Goal: Task Accomplishment & Management: Manage account settings

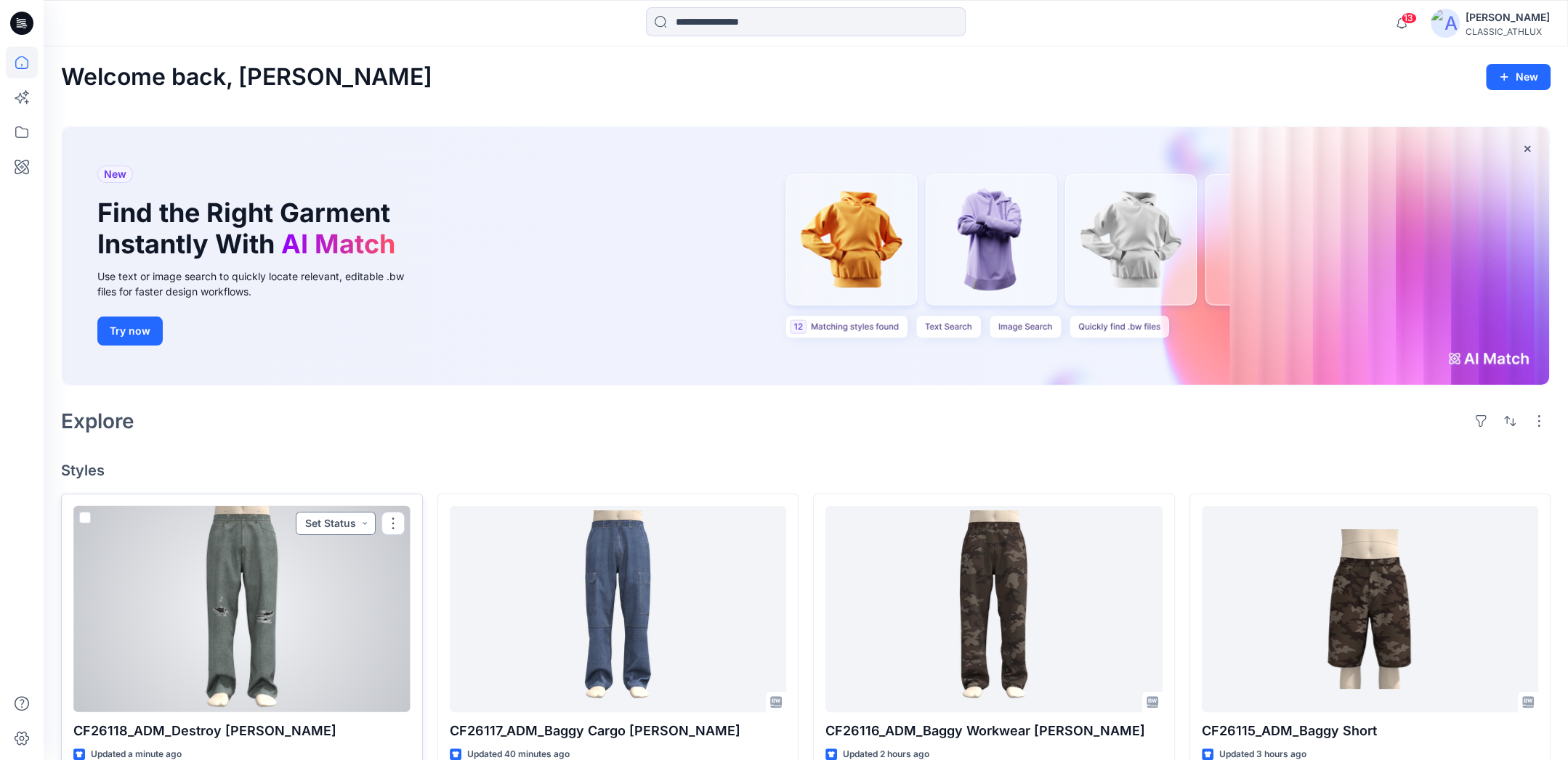
click at [359, 524] on button "Set Status" at bounding box center [336, 523] width 80 height 23
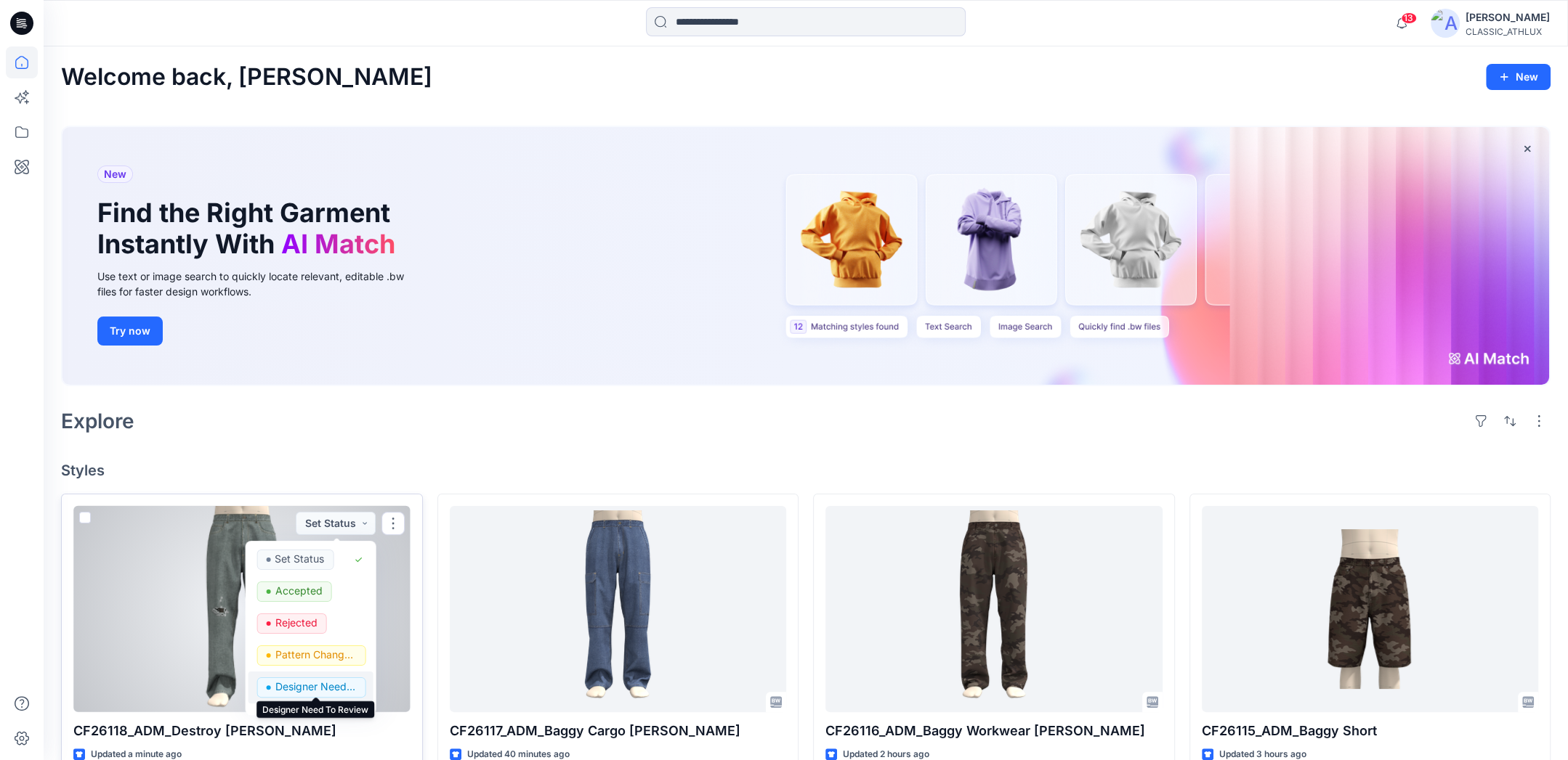
click at [310, 681] on p "Designer Need To Review" at bounding box center [315, 687] width 82 height 19
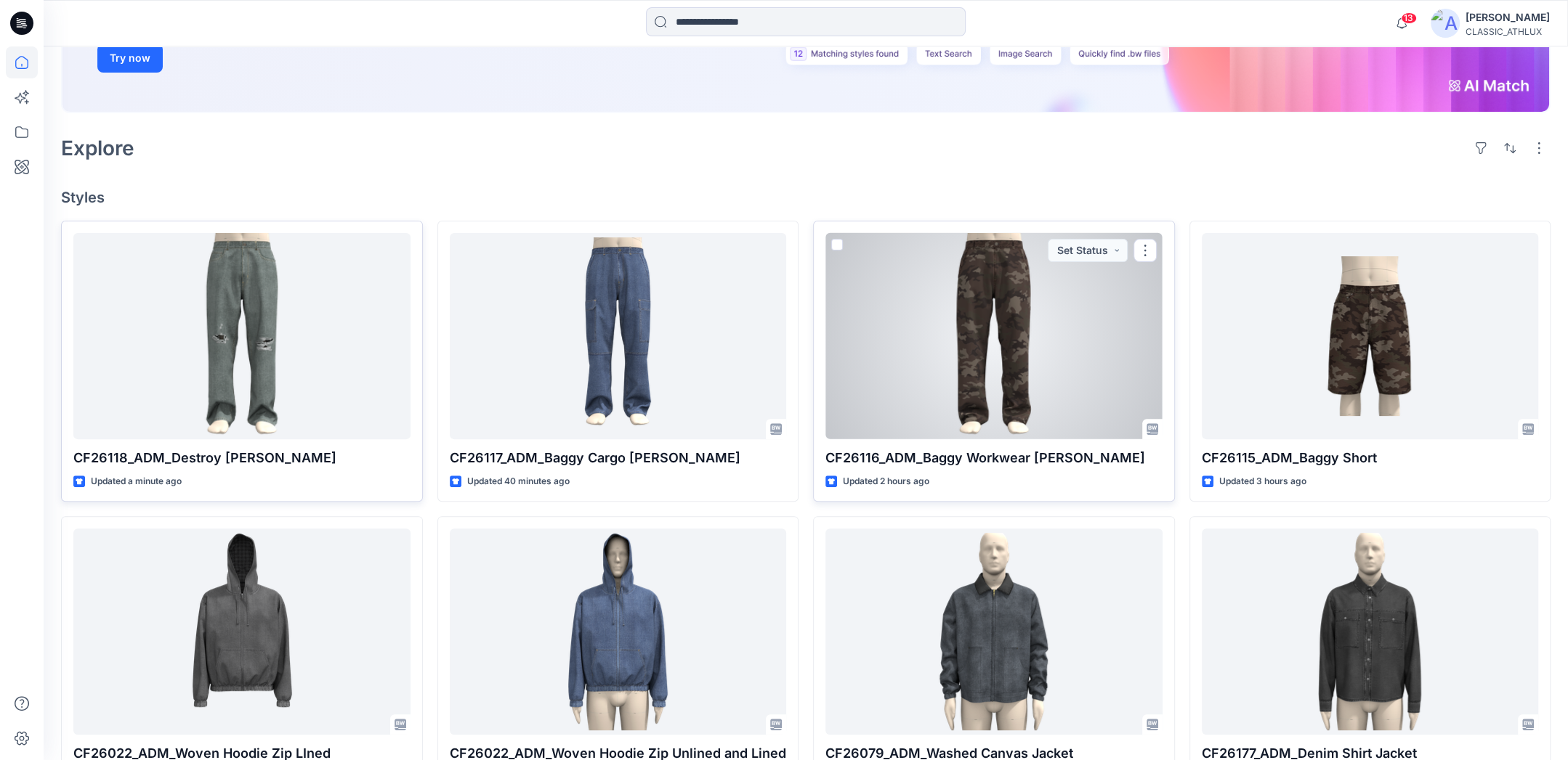
scroll to position [290, 0]
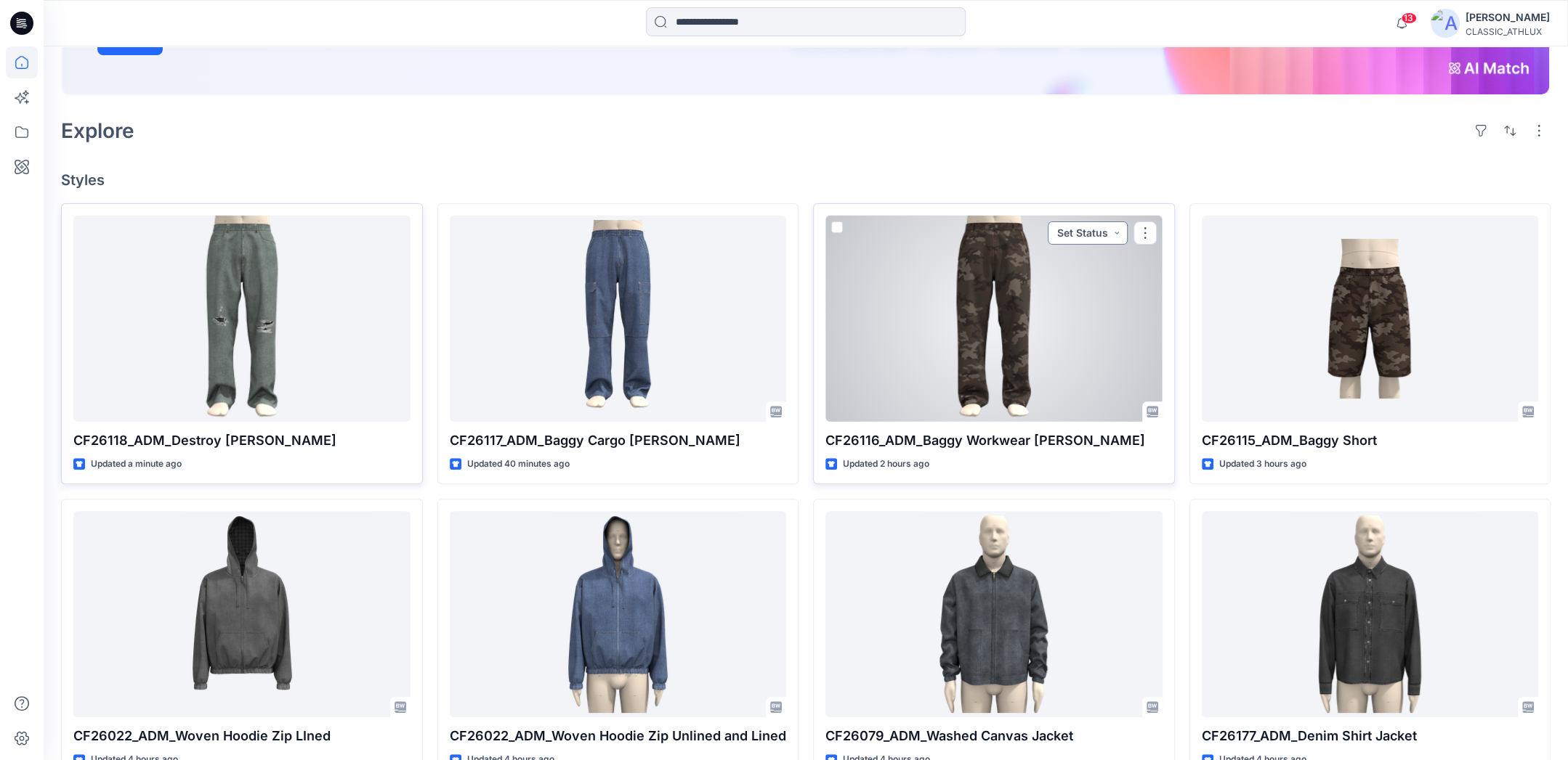
click at [1123, 231] on button "Set Status" at bounding box center [1088, 233] width 80 height 23
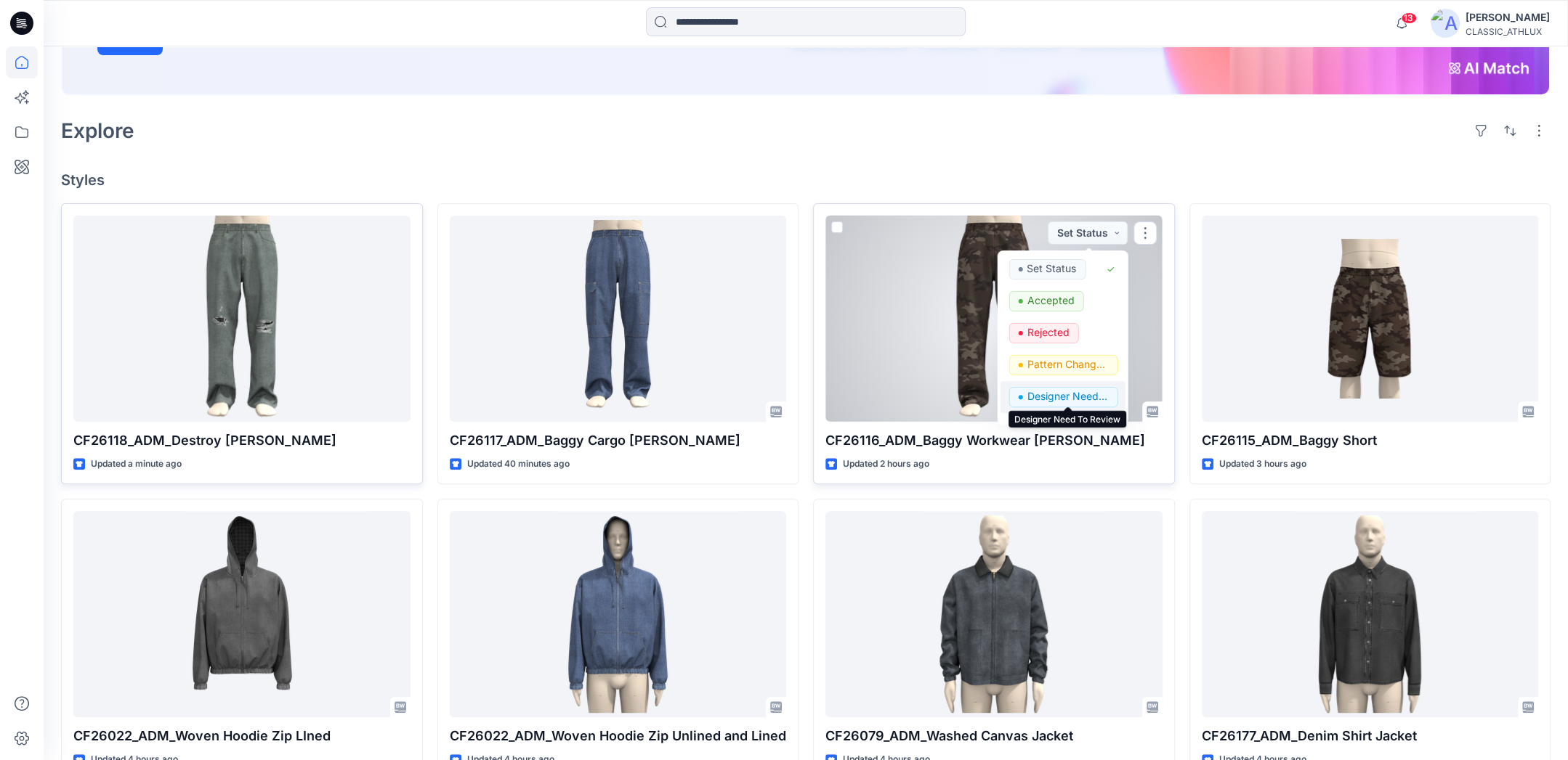
click at [1064, 398] on p "Designer Need To Review" at bounding box center [1068, 397] width 82 height 19
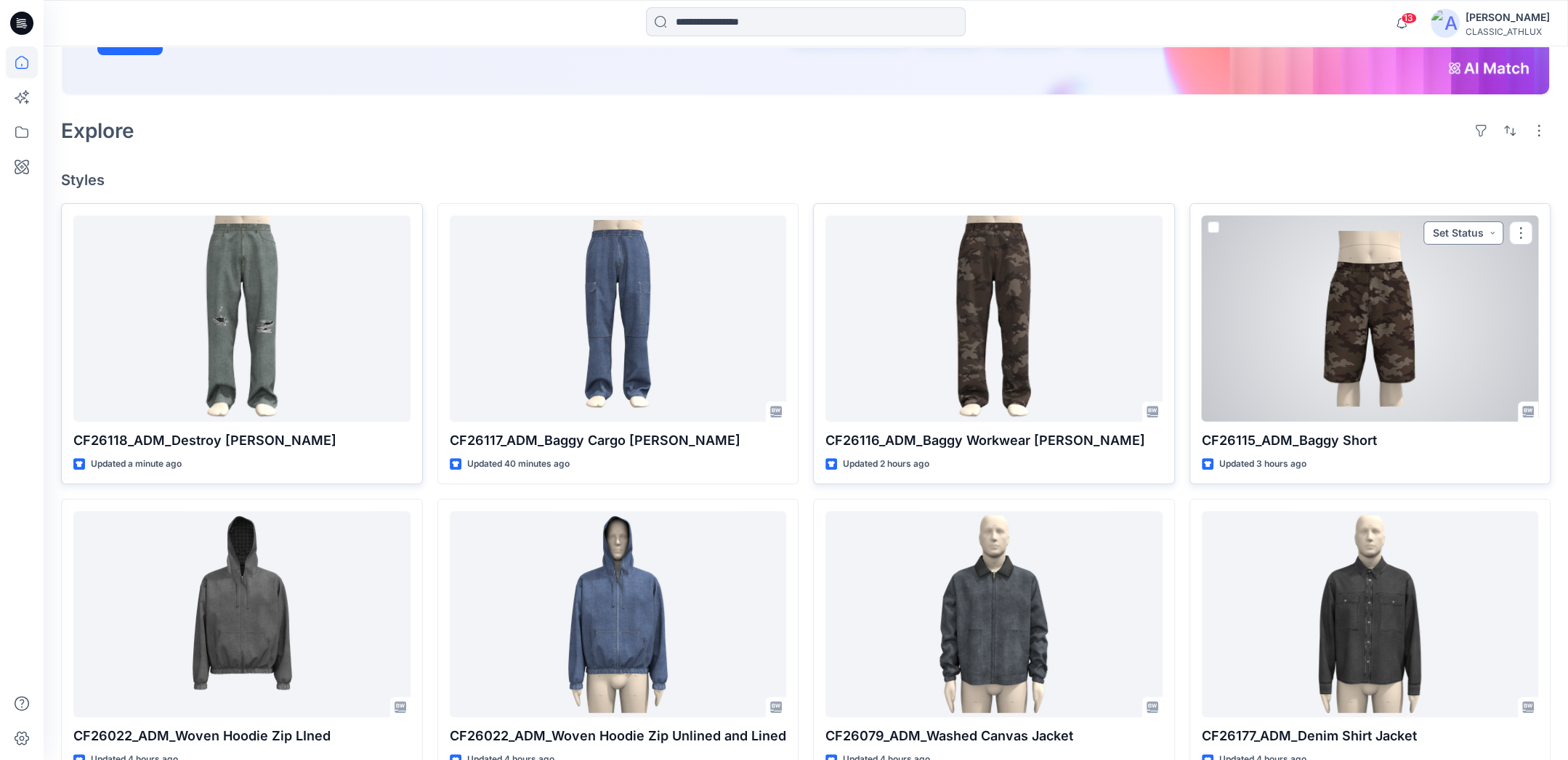
click at [1489, 233] on button "Set Status" at bounding box center [1463, 233] width 80 height 23
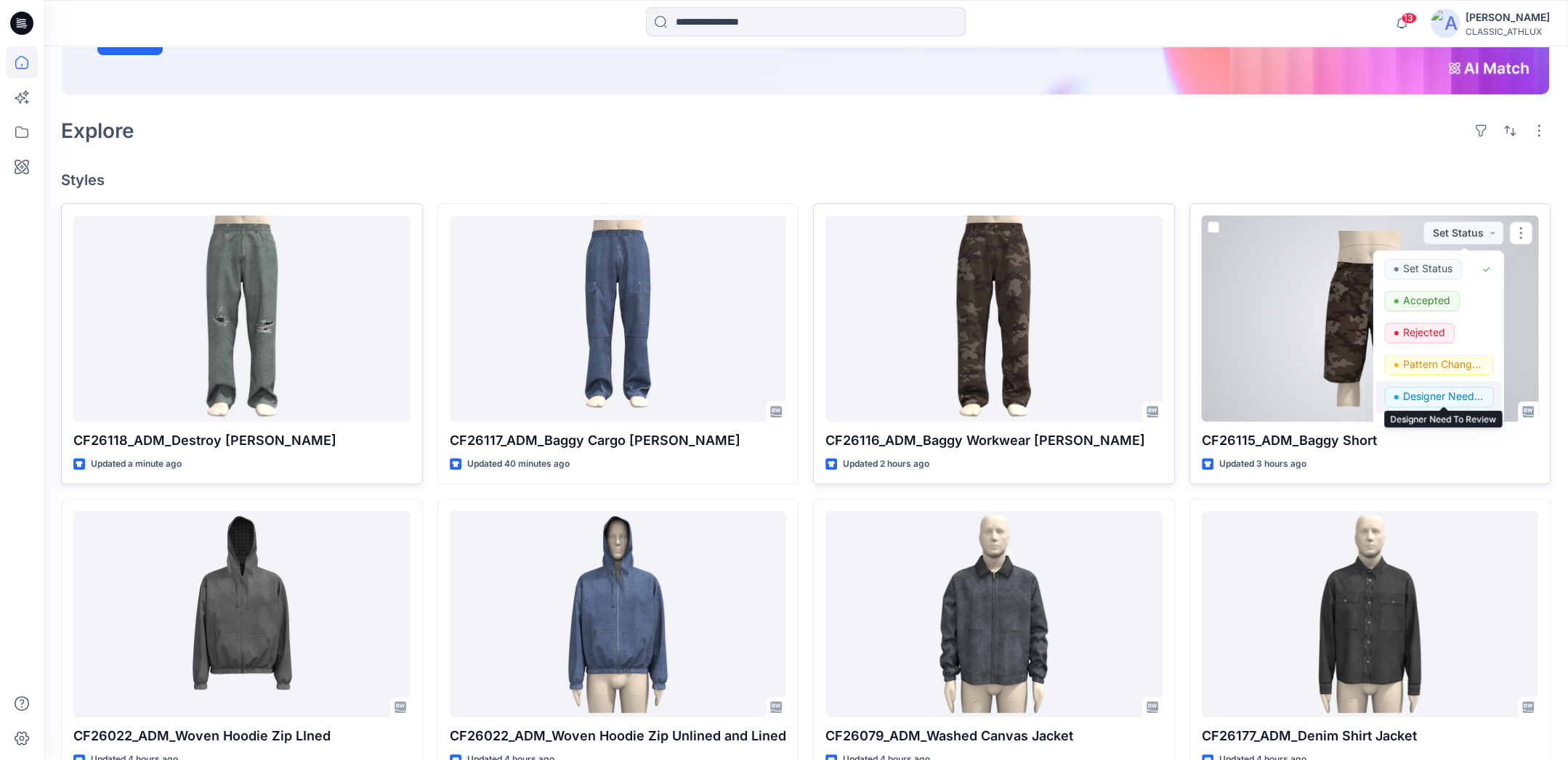
click at [1438, 391] on p "Designer Need To Review" at bounding box center [1443, 397] width 82 height 19
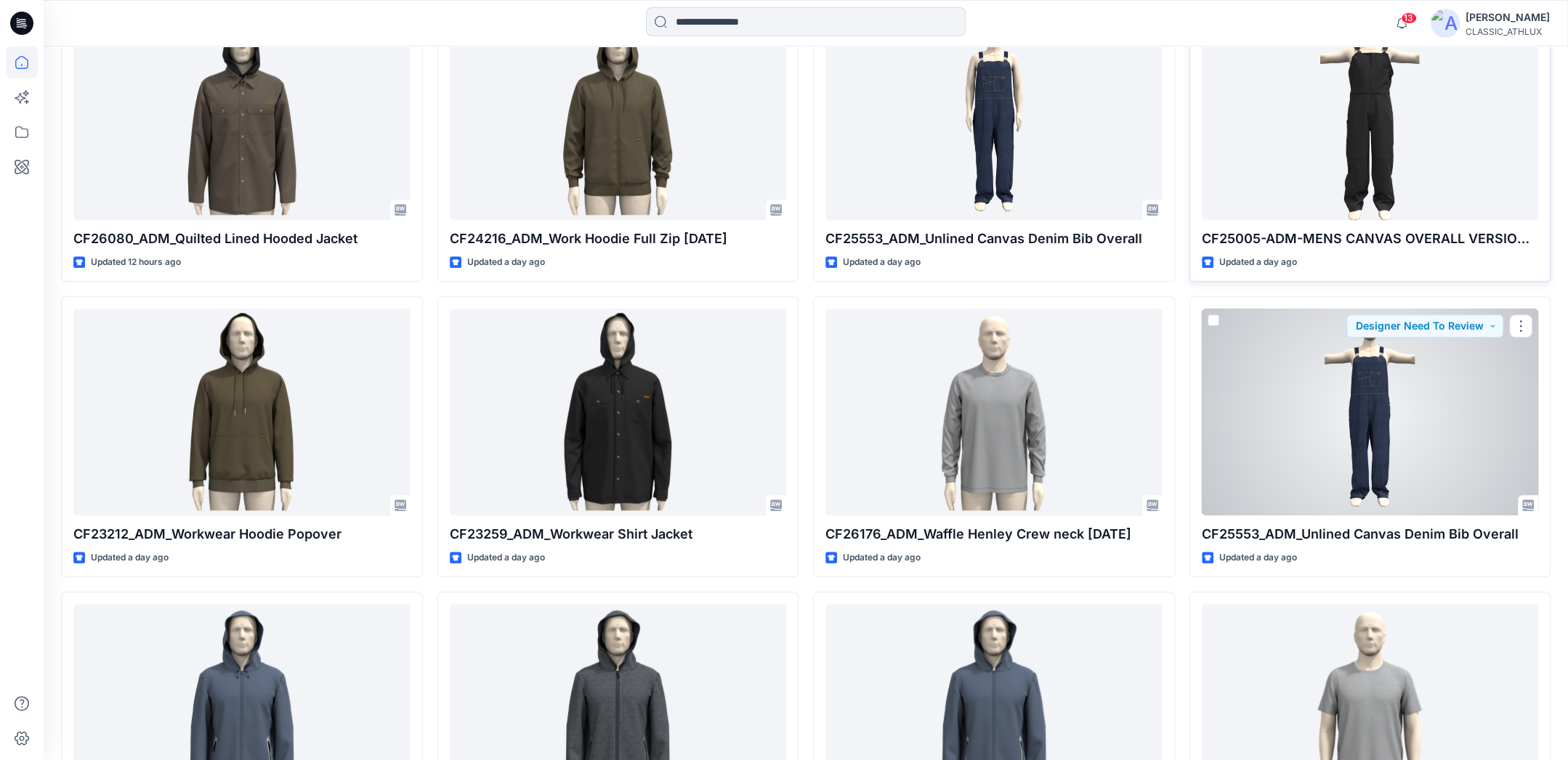
scroll to position [1400, 0]
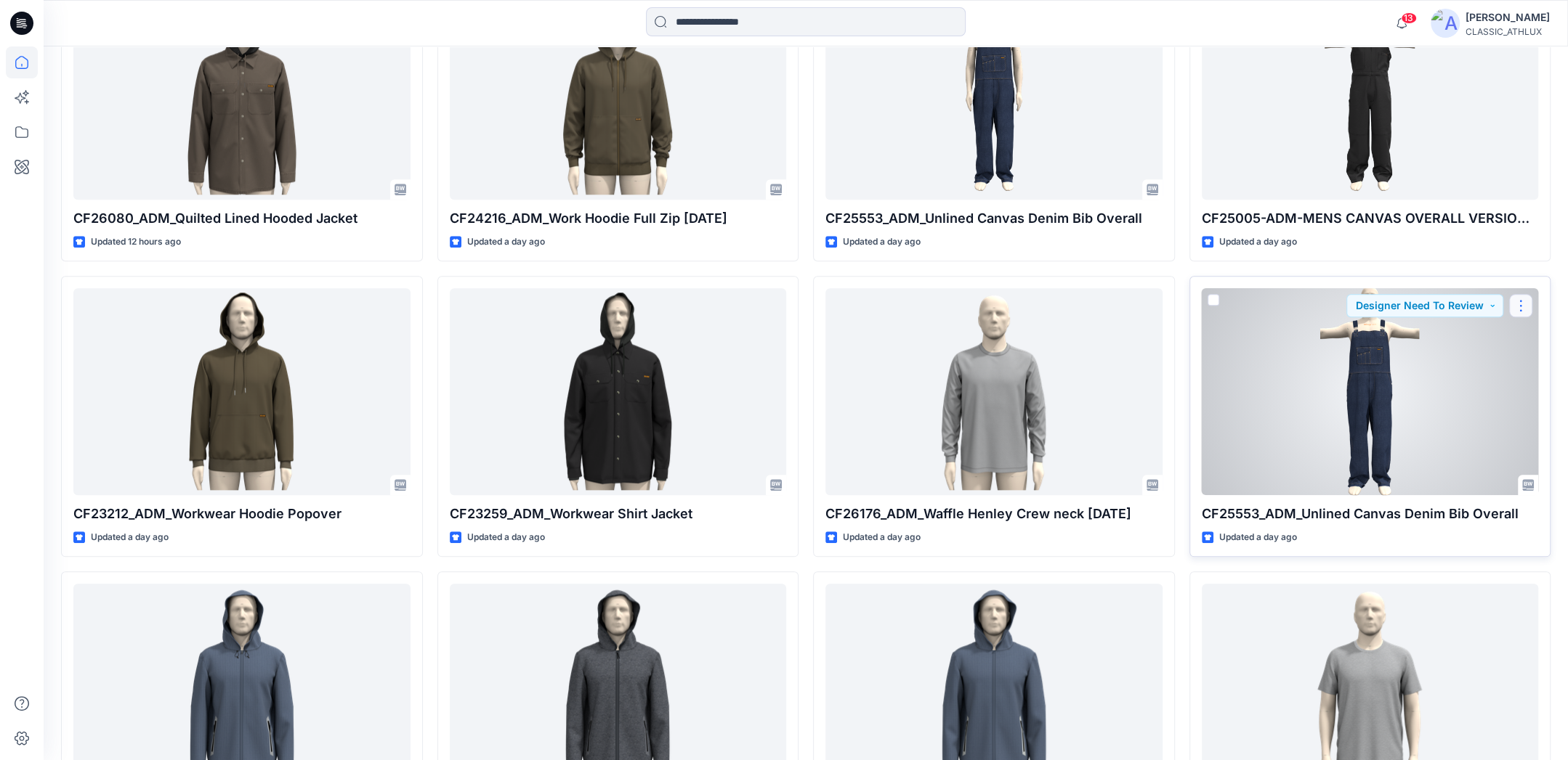
click at [1521, 304] on button "button" at bounding box center [1521, 306] width 23 height 23
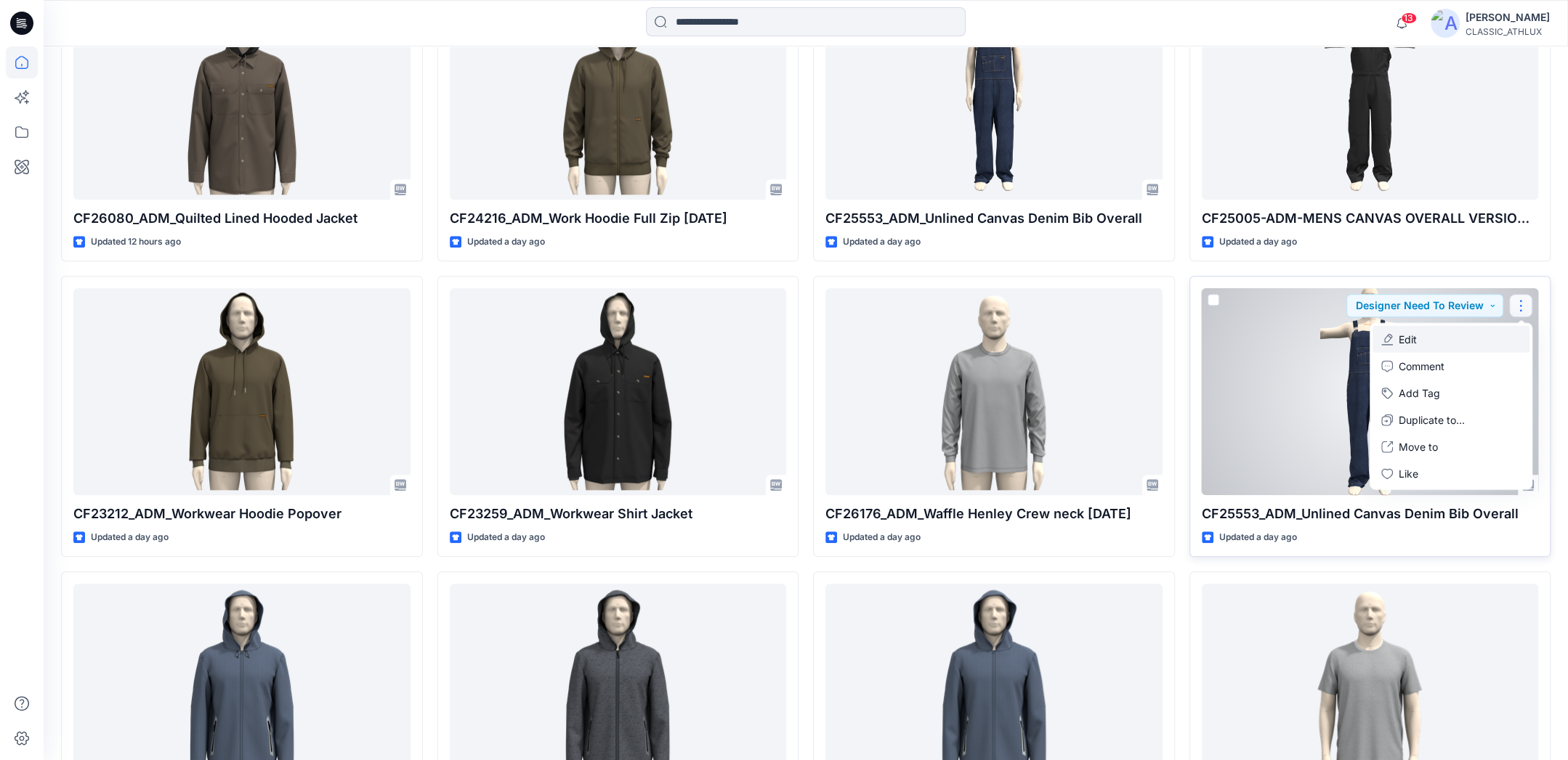
click at [1417, 342] on button "Edit" at bounding box center [1450, 339] width 157 height 27
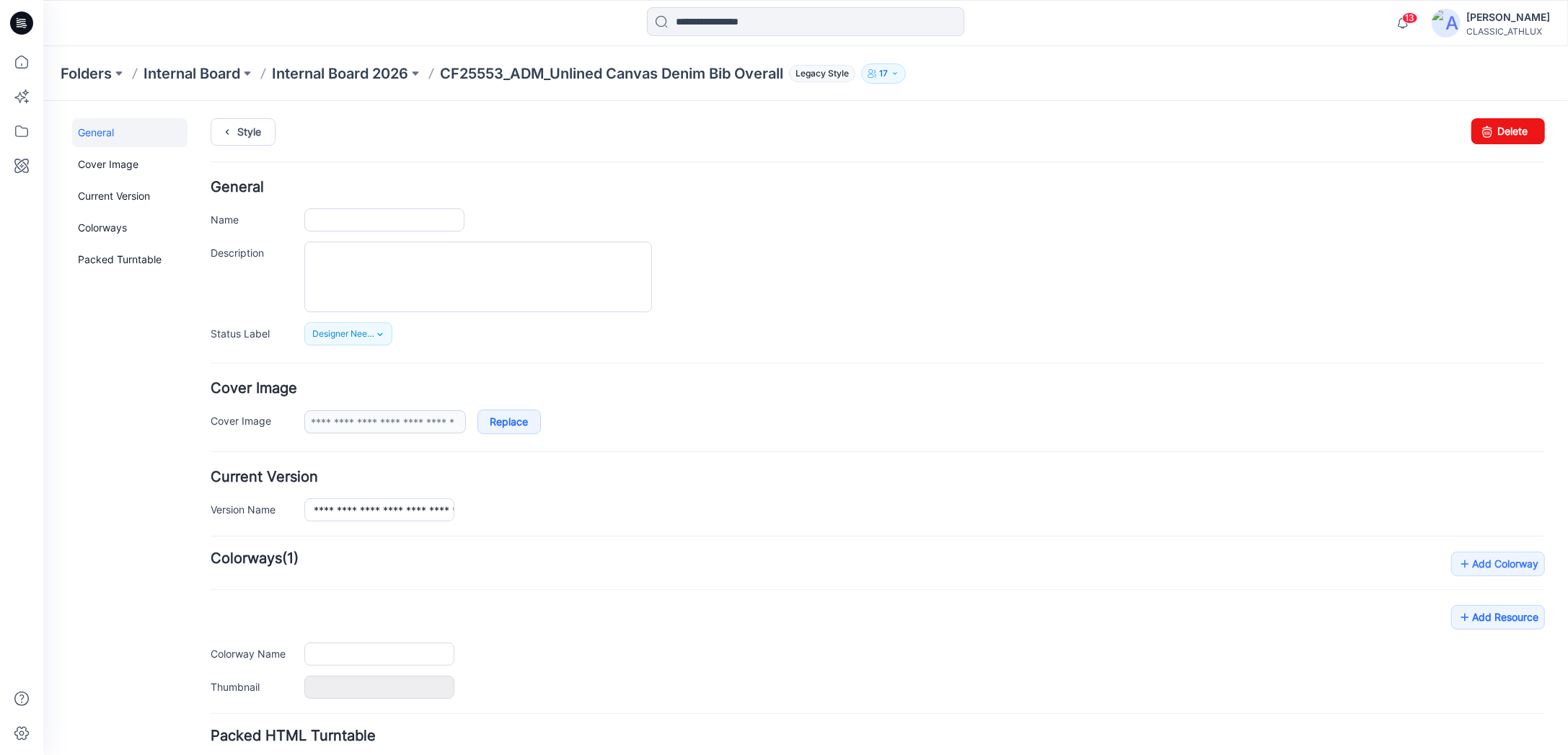
type input "**********"
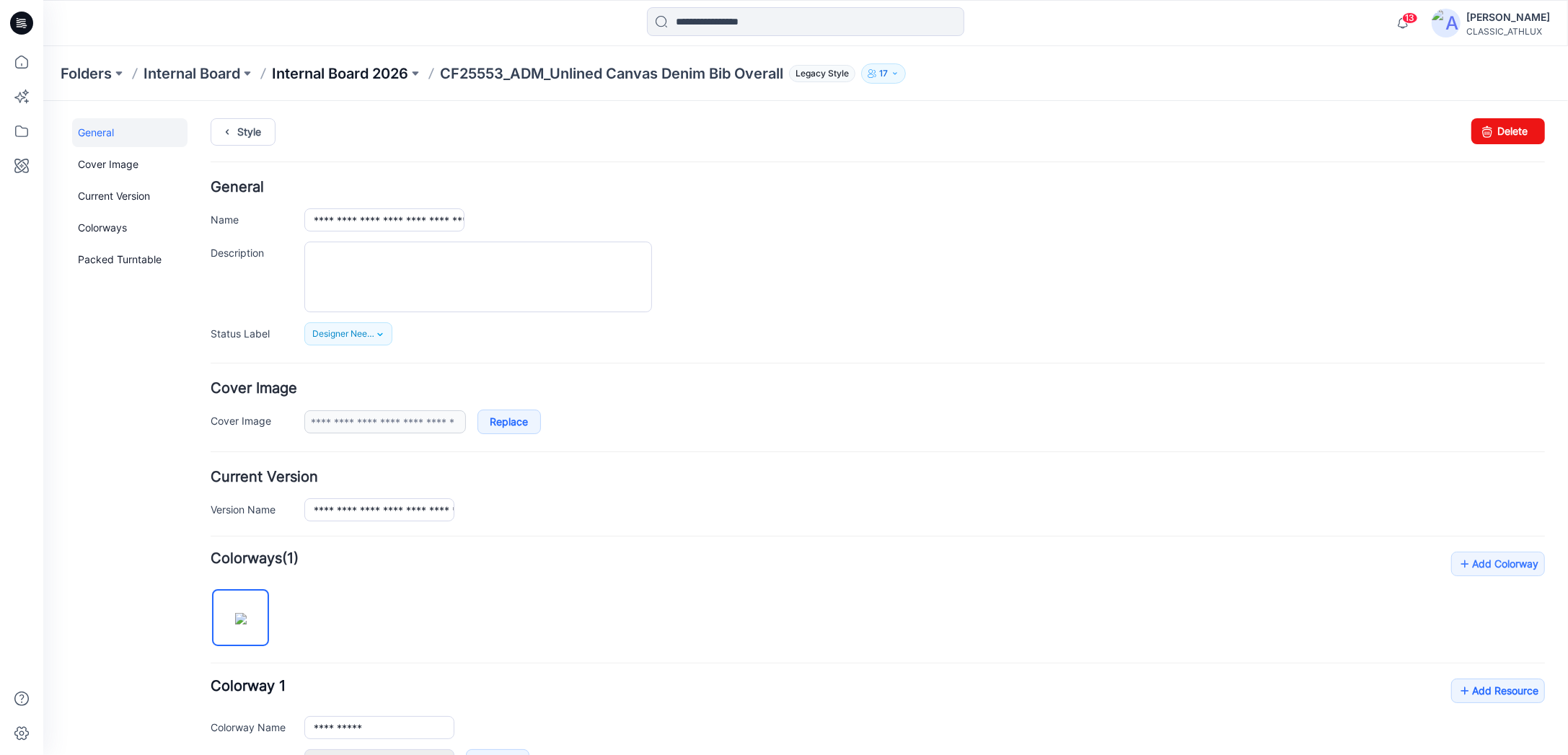
click at [333, 68] on p "Internal Board 2026" at bounding box center [340, 74] width 137 height 20
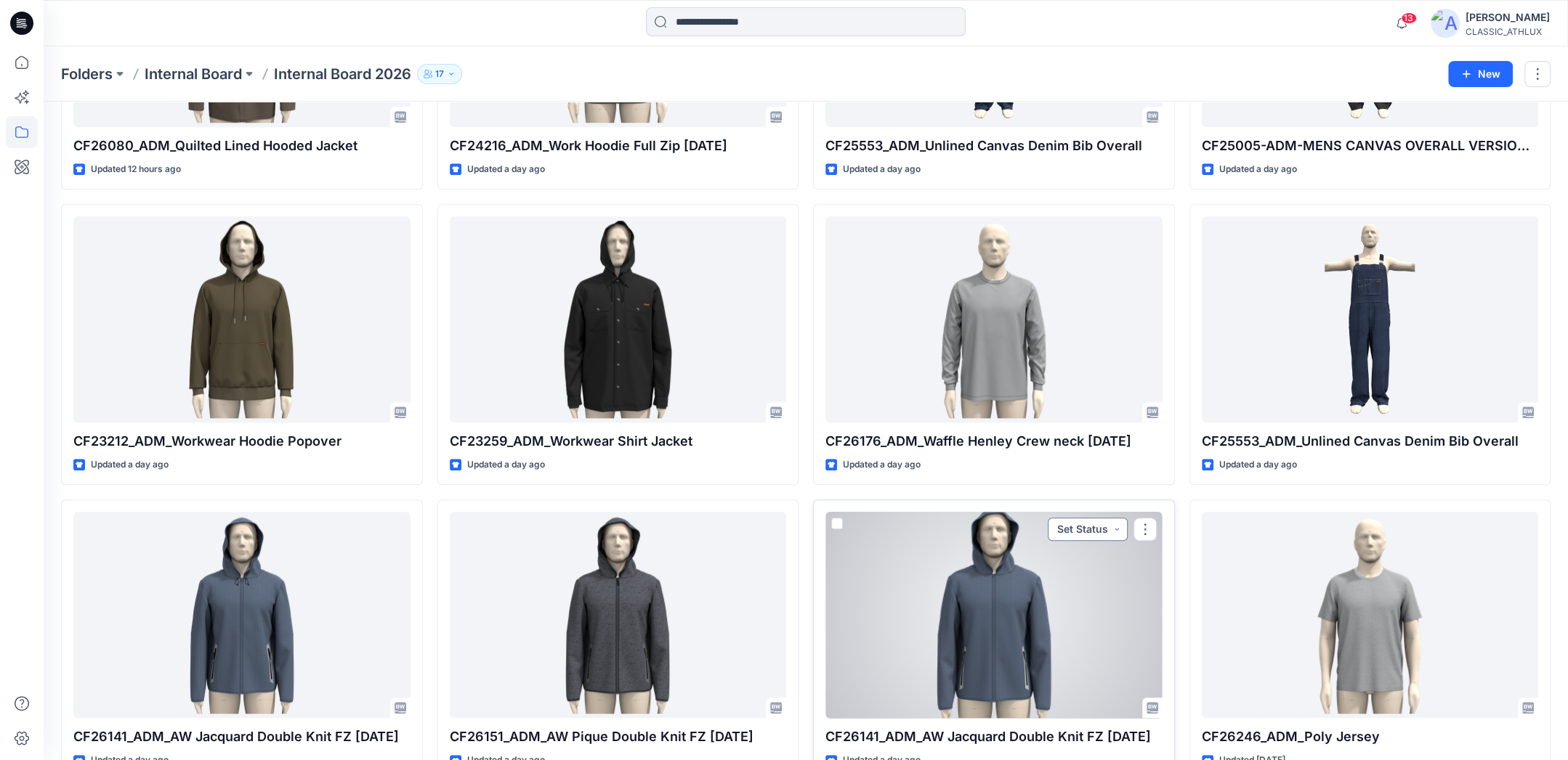
scroll to position [1098, 0]
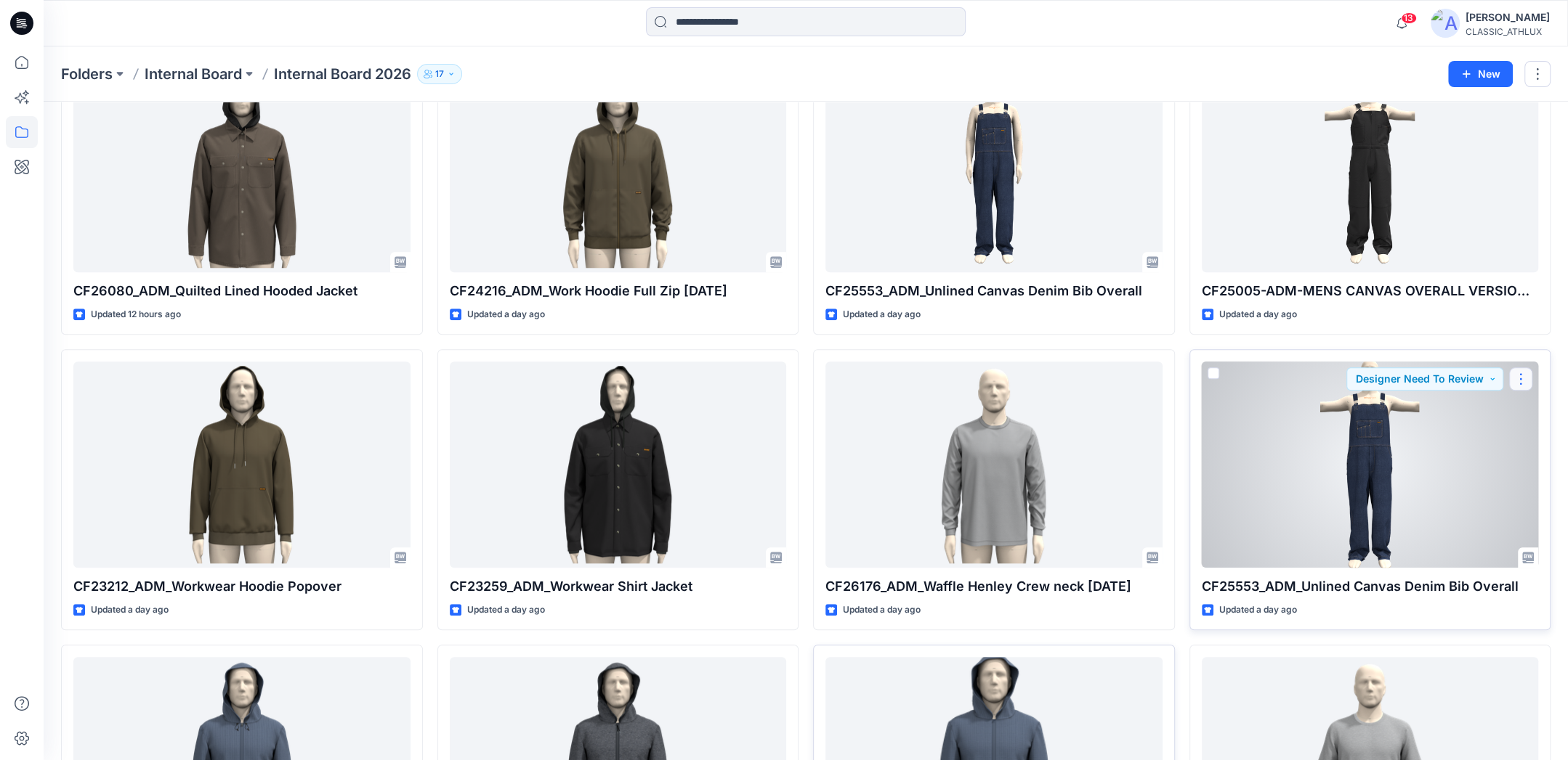
click at [1522, 378] on button "button" at bounding box center [1521, 379] width 23 height 23
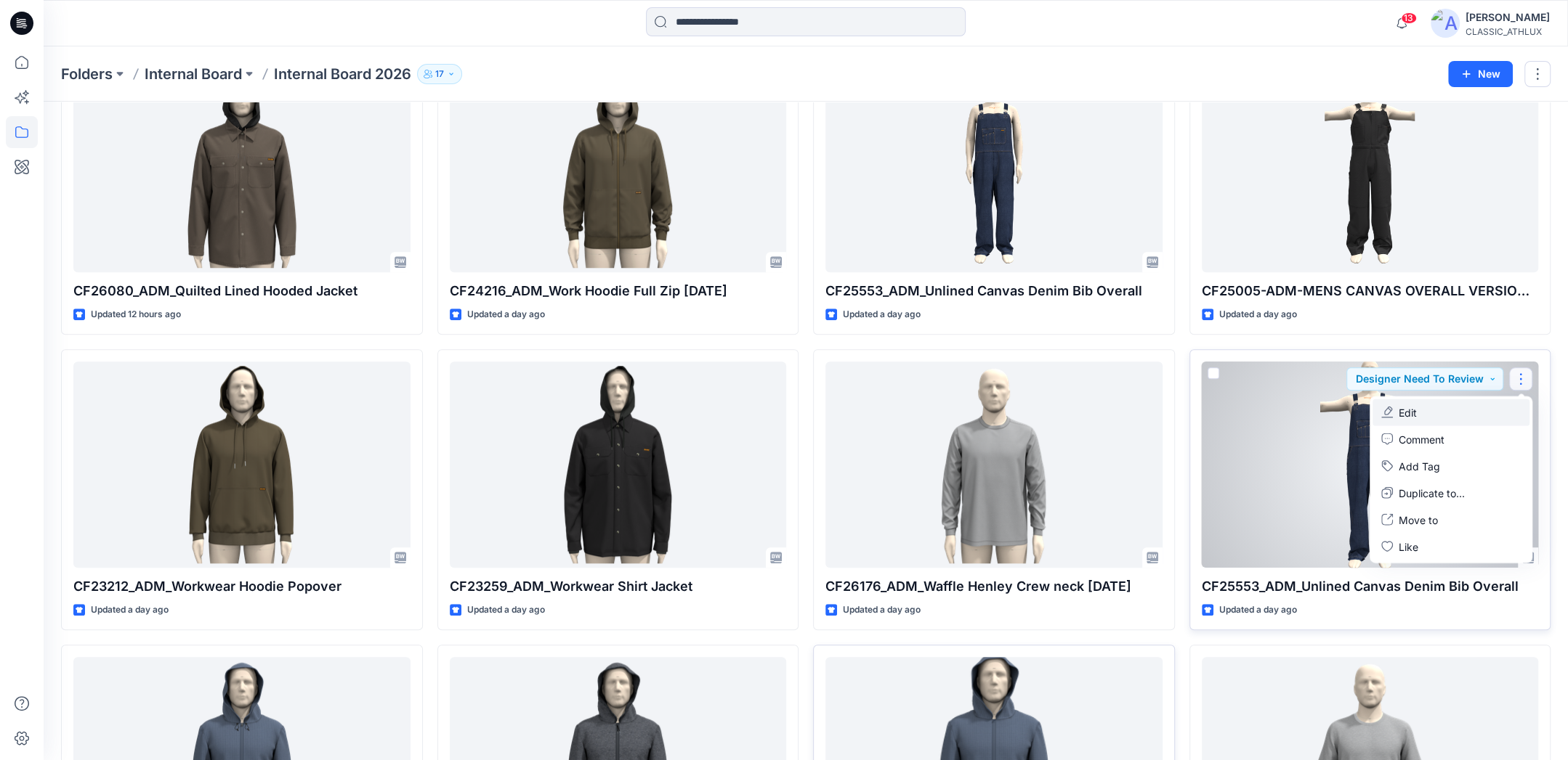
click at [1401, 410] on p "Edit" at bounding box center [1407, 412] width 18 height 15
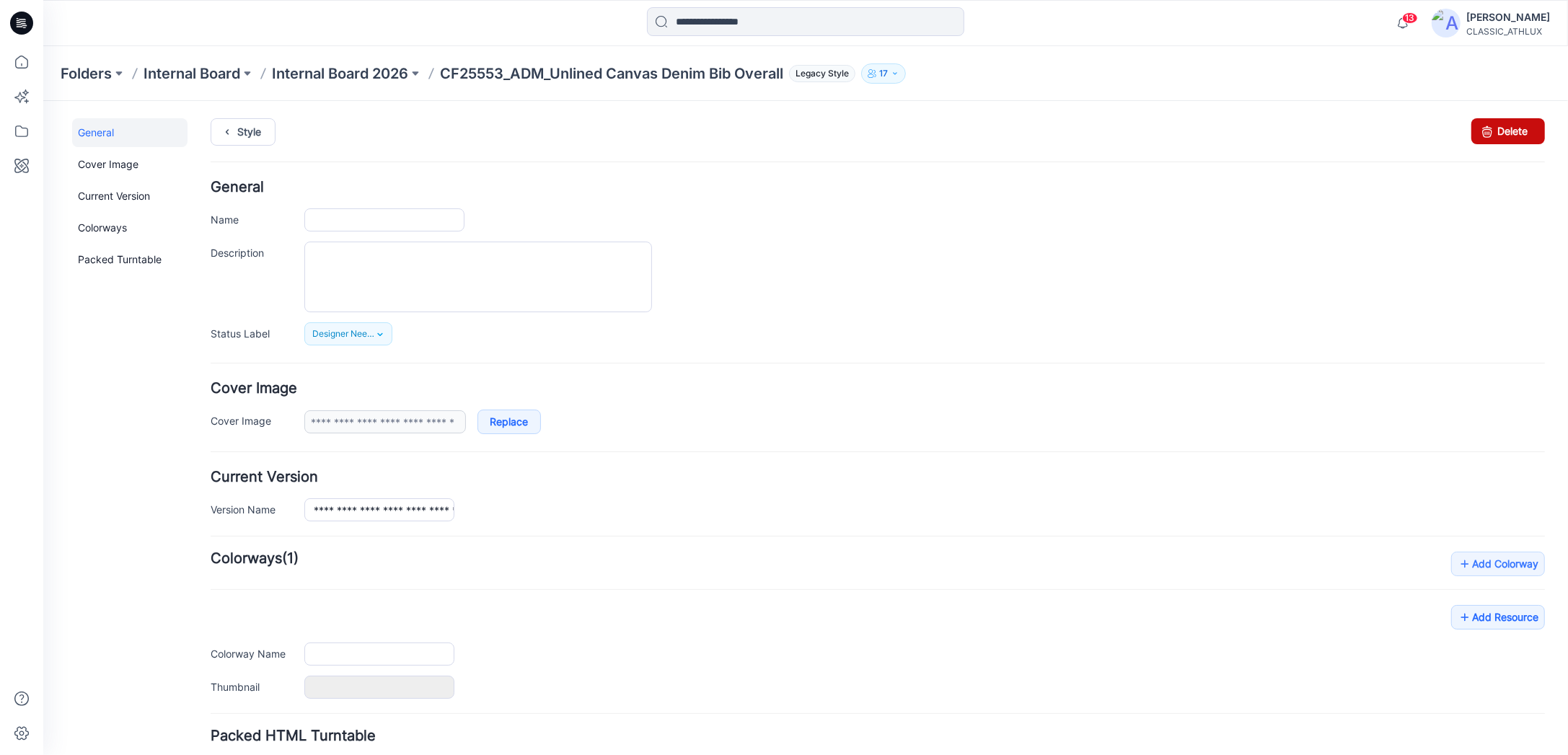
click at [1478, 126] on icon at bounding box center [1486, 131] width 20 height 26
type input "**********"
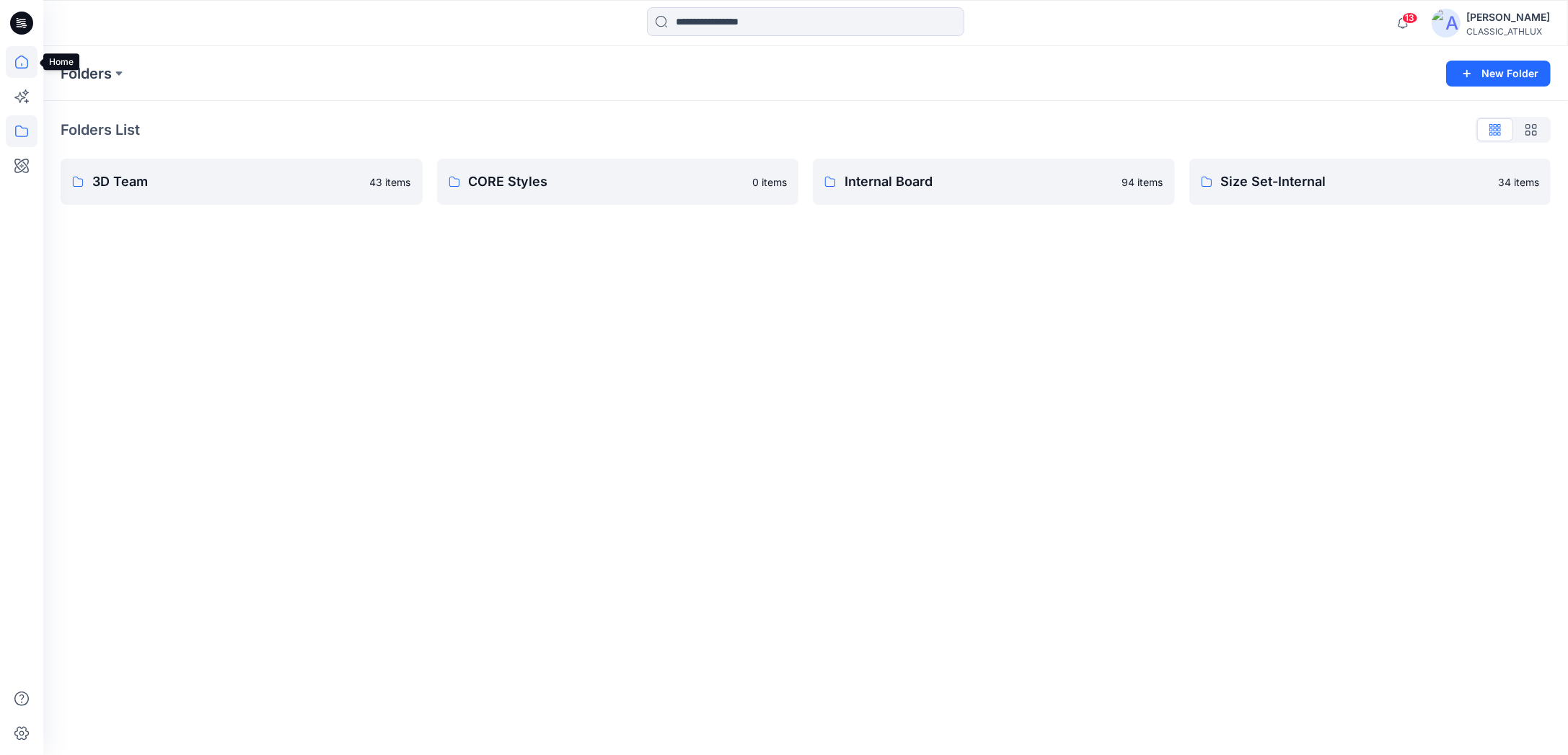
click at [21, 62] on icon at bounding box center [22, 62] width 32 height 32
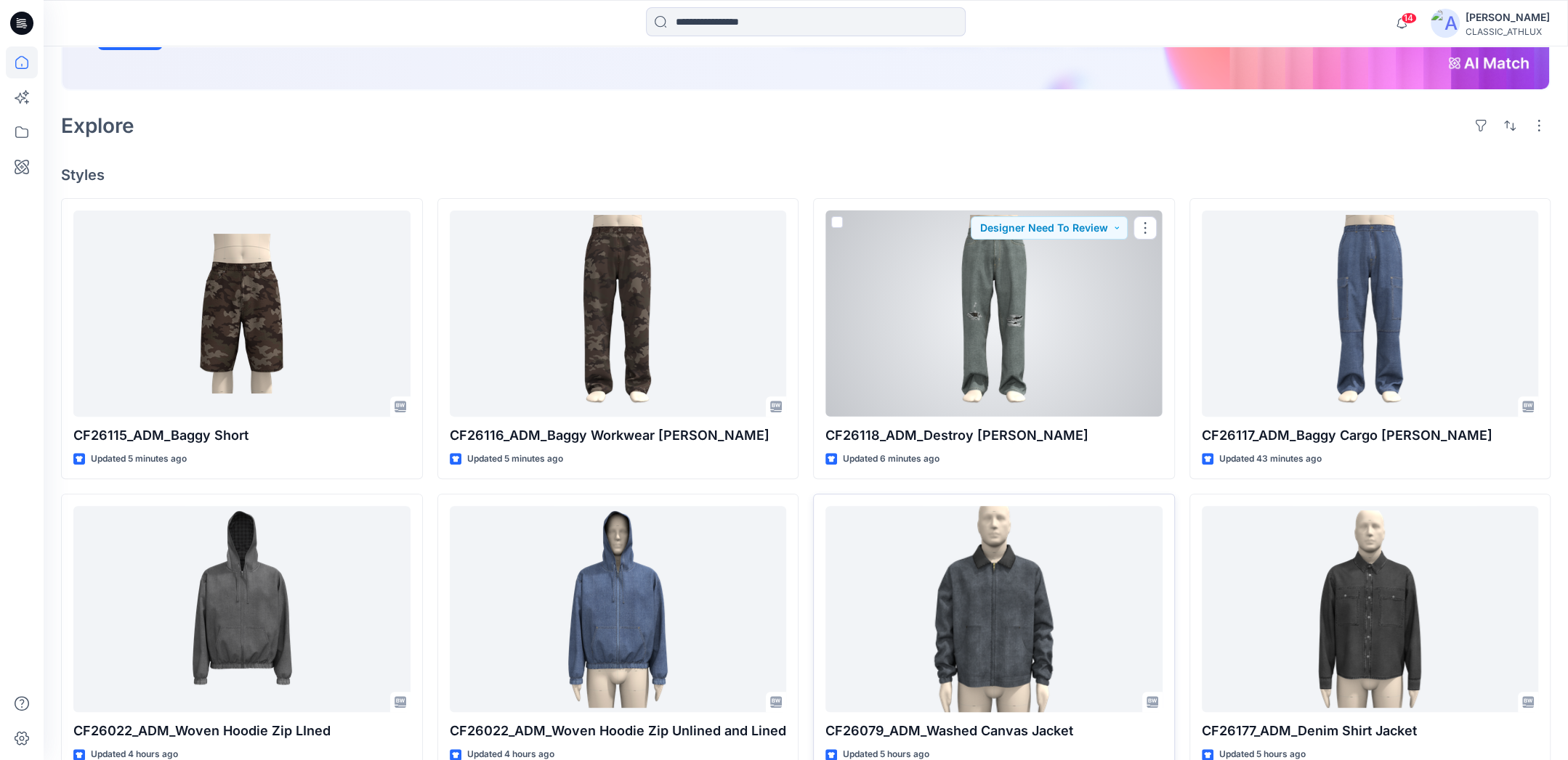
scroll to position [311, 0]
